Goal: Task Accomplishment & Management: Use online tool/utility

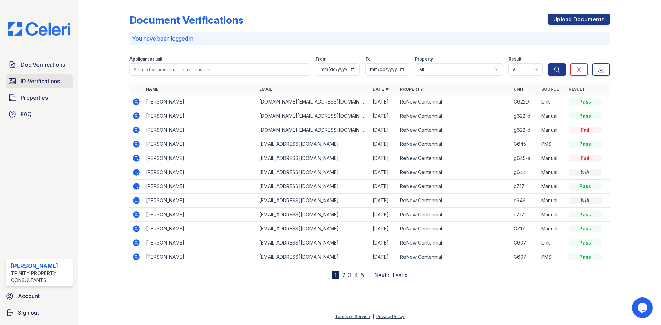
click at [33, 84] on span "ID Verifications" at bounding box center [40, 81] width 39 height 8
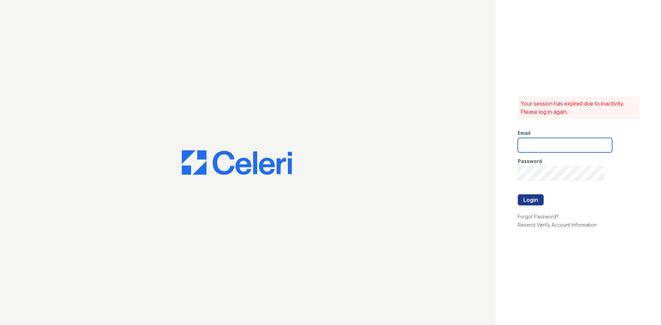
click at [550, 147] on input "email" at bounding box center [565, 145] width 94 height 14
type input "[EMAIL_ADDRESS][PERSON_NAME][DOMAIN_NAME]"
click at [531, 166] on div "Password" at bounding box center [565, 159] width 94 height 14
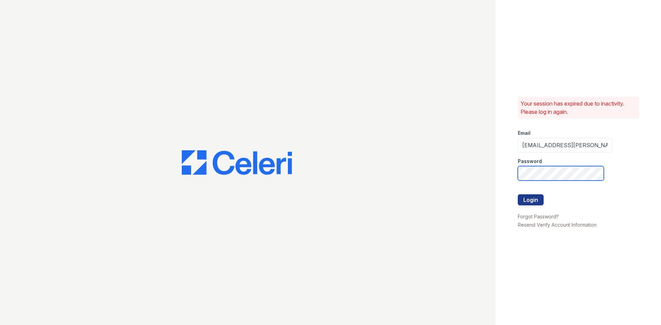
click at [518, 194] on button "Login" at bounding box center [531, 199] width 26 height 11
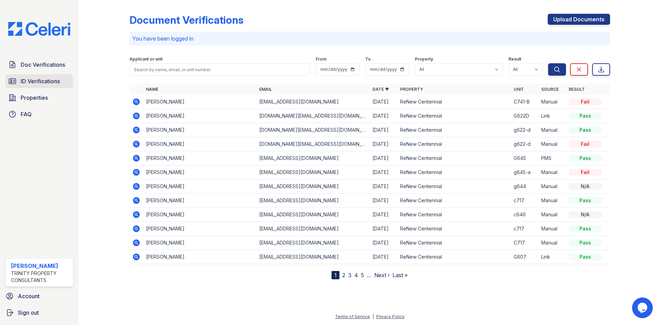
click at [42, 81] on span "ID Verifications" at bounding box center [40, 81] width 39 height 8
